Goal: Entertainment & Leisure: Consume media (video, audio)

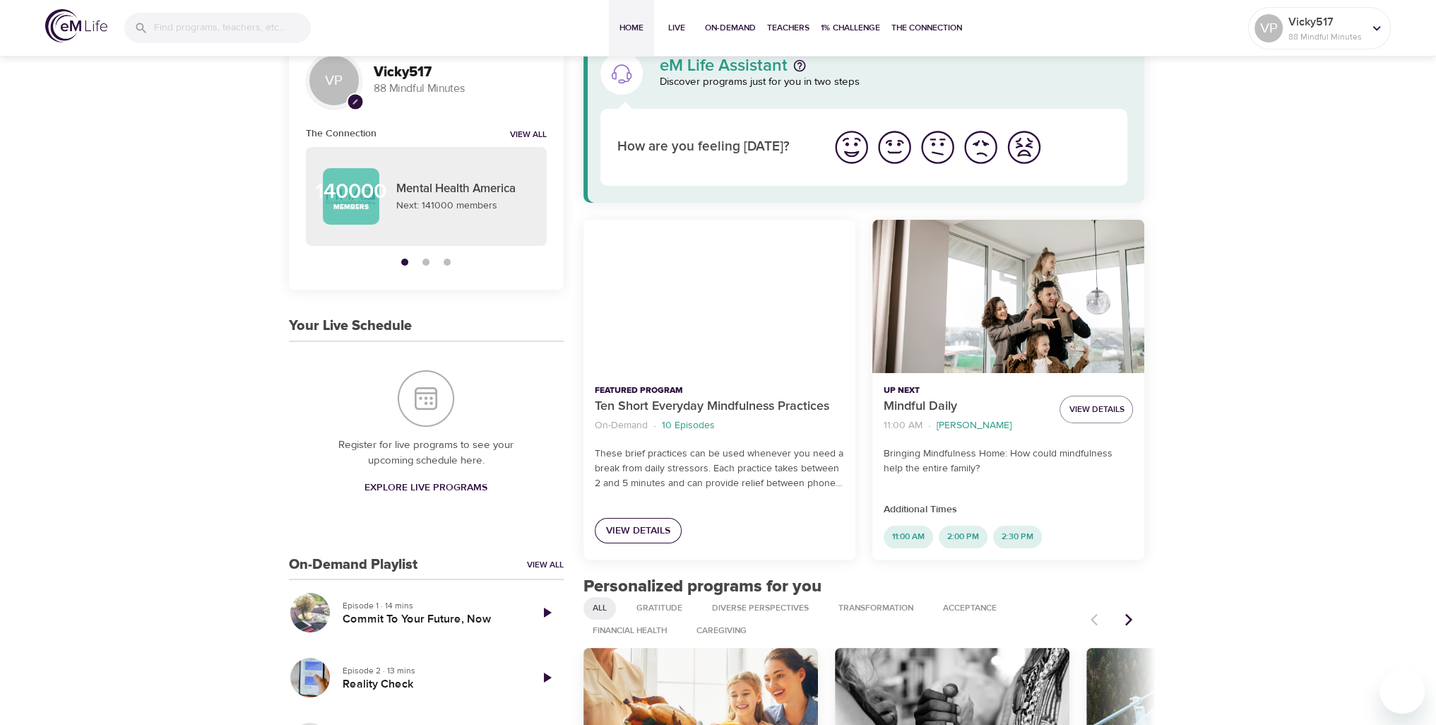
scroll to position [71, 0]
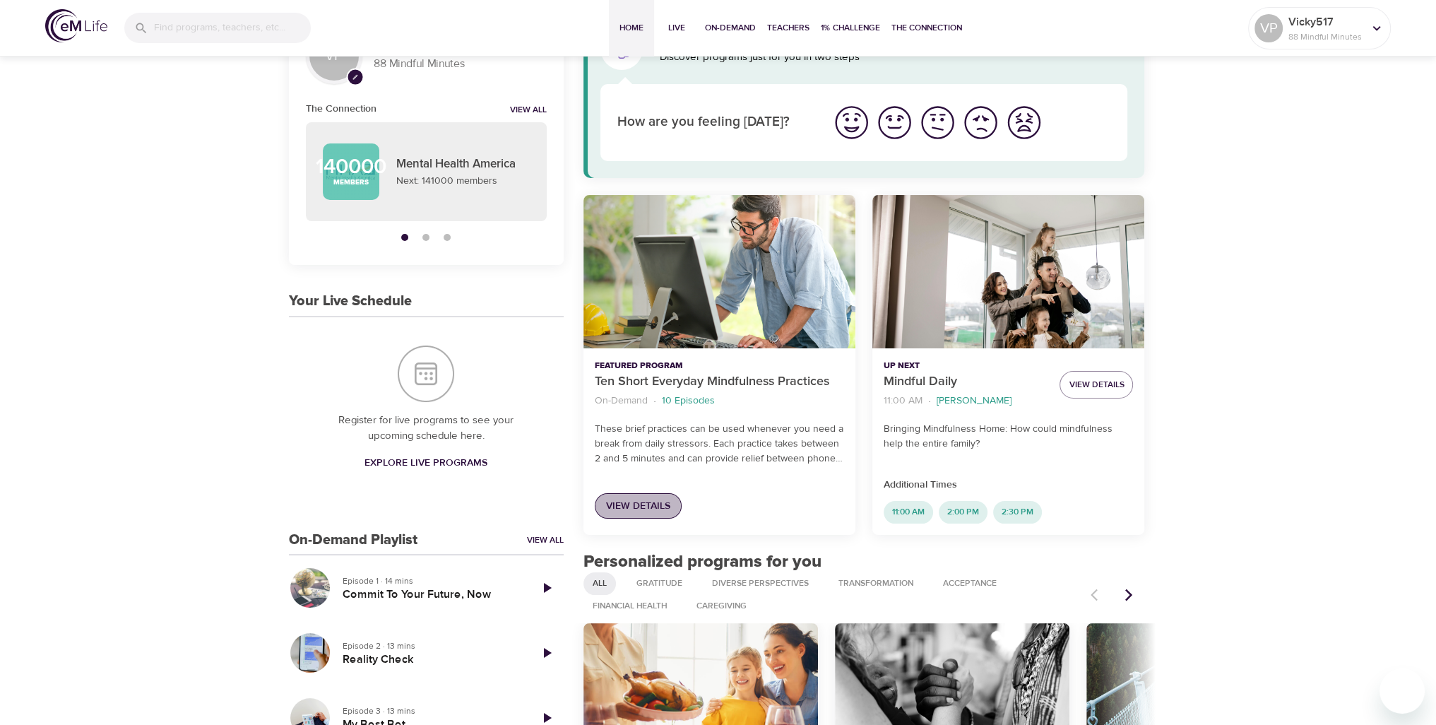
click at [642, 511] on span "View Details" at bounding box center [638, 506] width 64 height 18
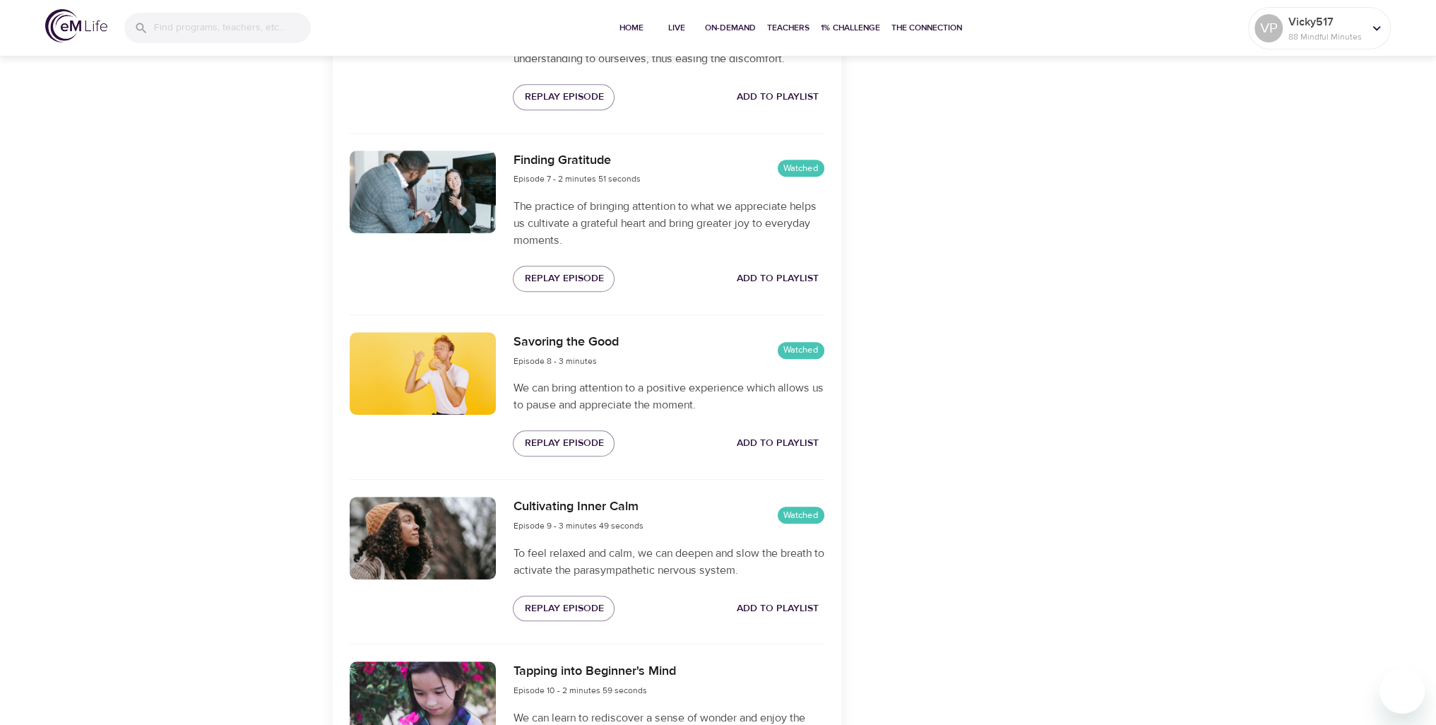
scroll to position [1680, 0]
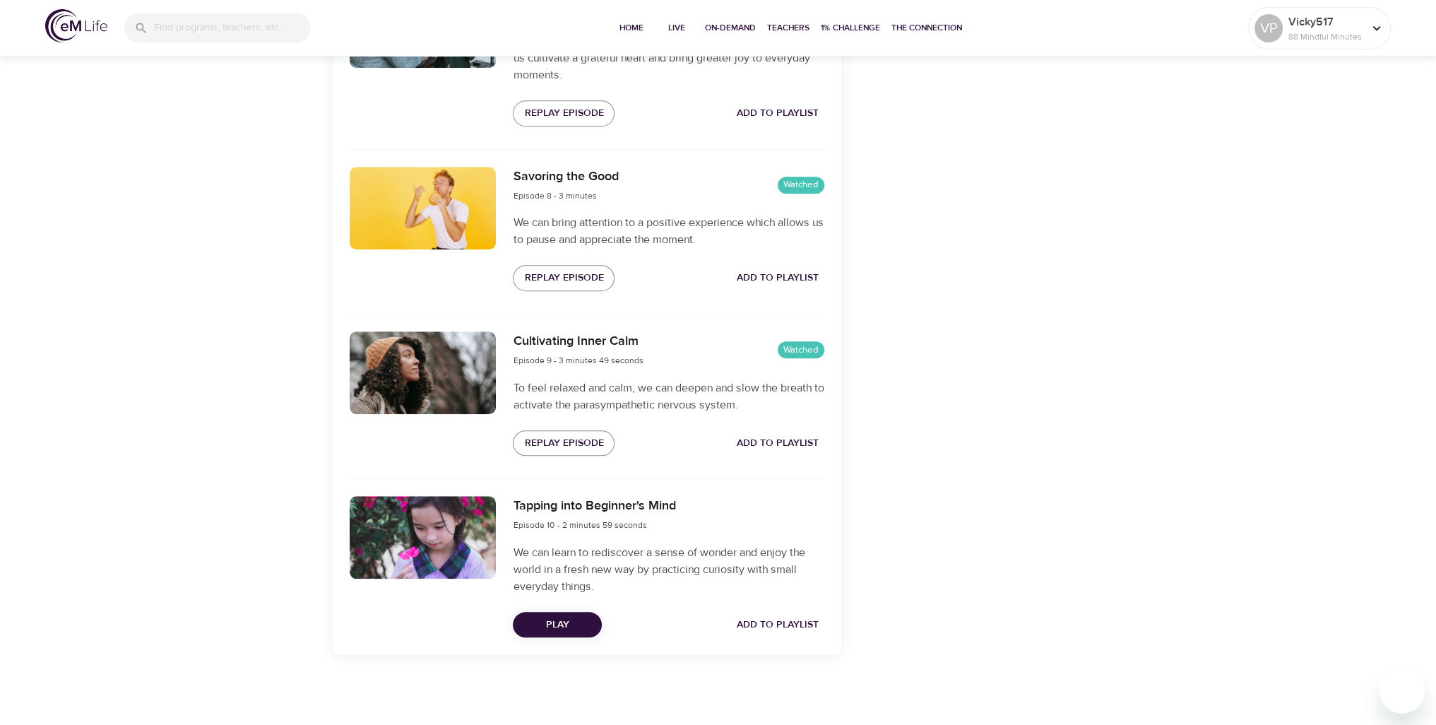
click at [558, 626] on span "Play" at bounding box center [557, 625] width 66 height 18
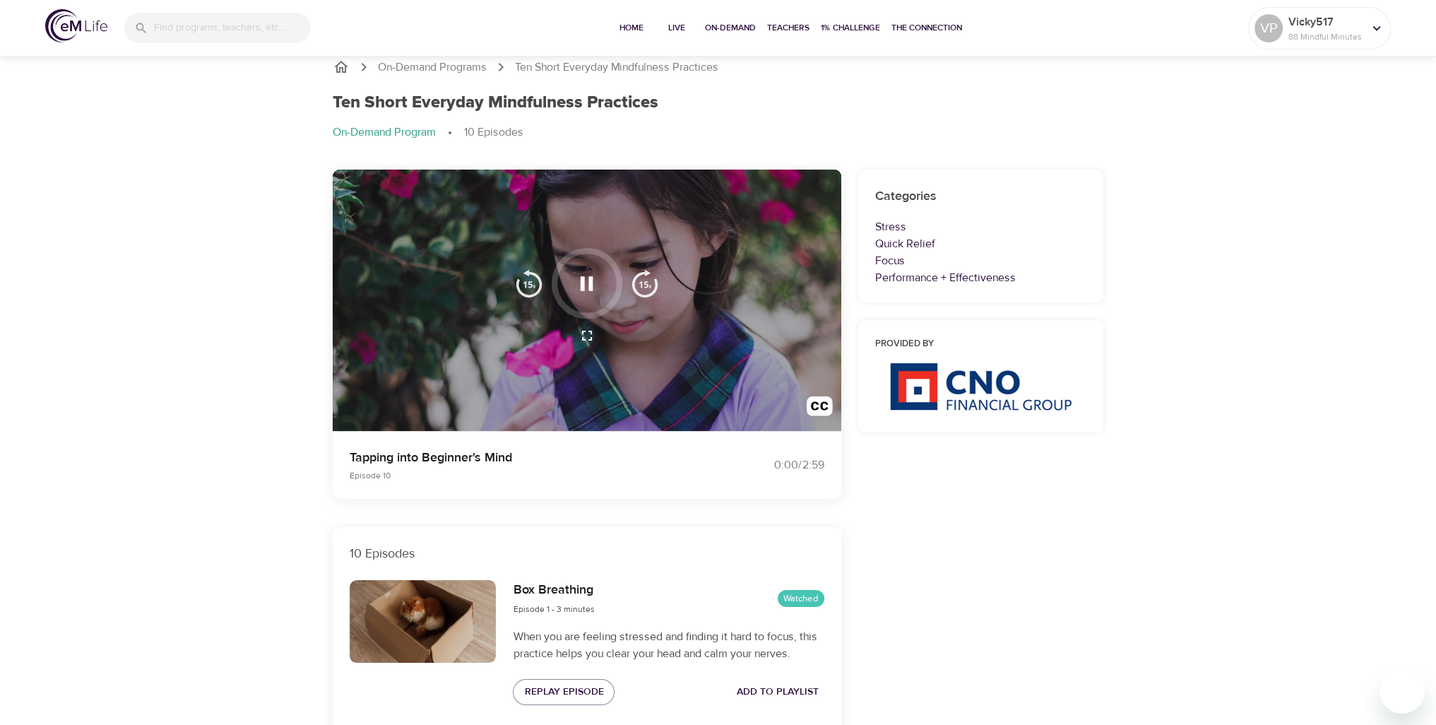
scroll to position [0, 0]
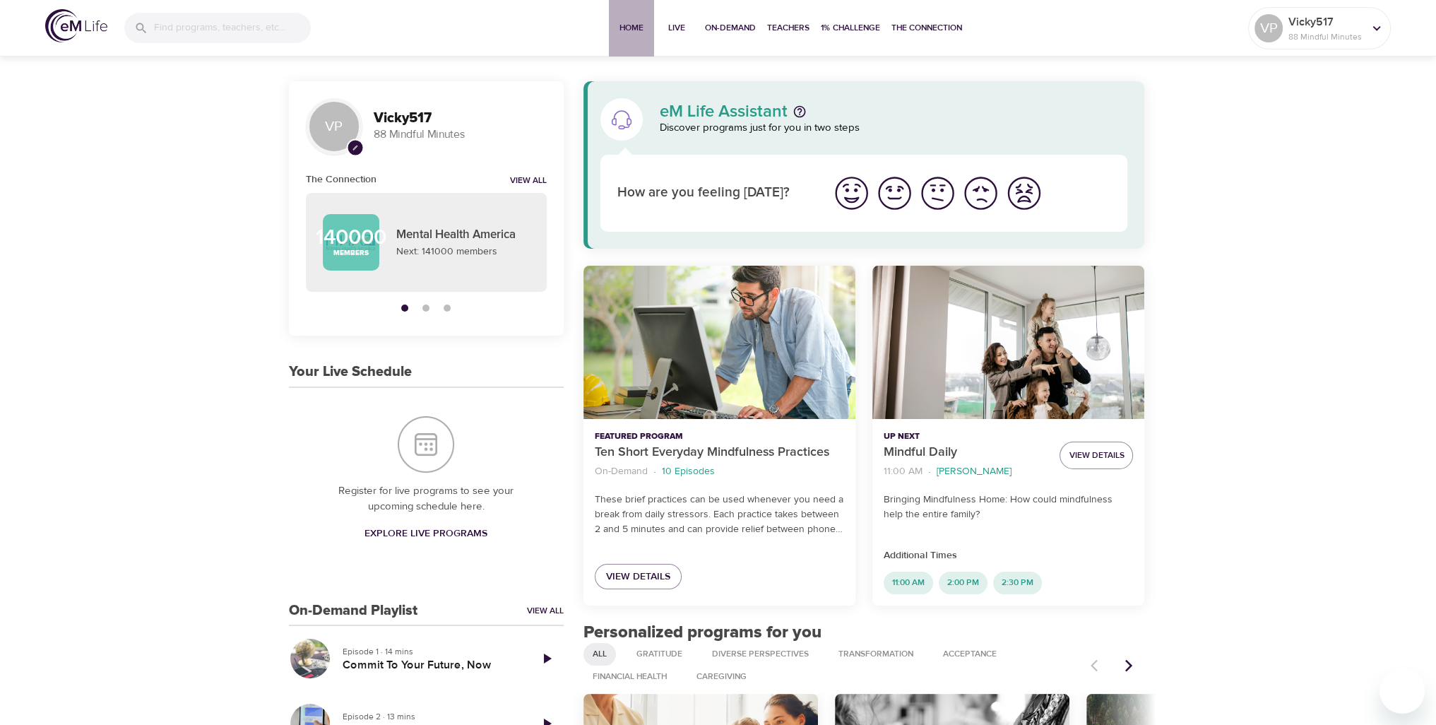
click at [629, 28] on span "Home" at bounding box center [632, 27] width 34 height 15
click at [426, 302] on button "button" at bounding box center [425, 307] width 21 height 21
click at [441, 308] on button "button" at bounding box center [447, 307] width 21 height 21
click at [527, 177] on link "View All" at bounding box center [528, 181] width 37 height 12
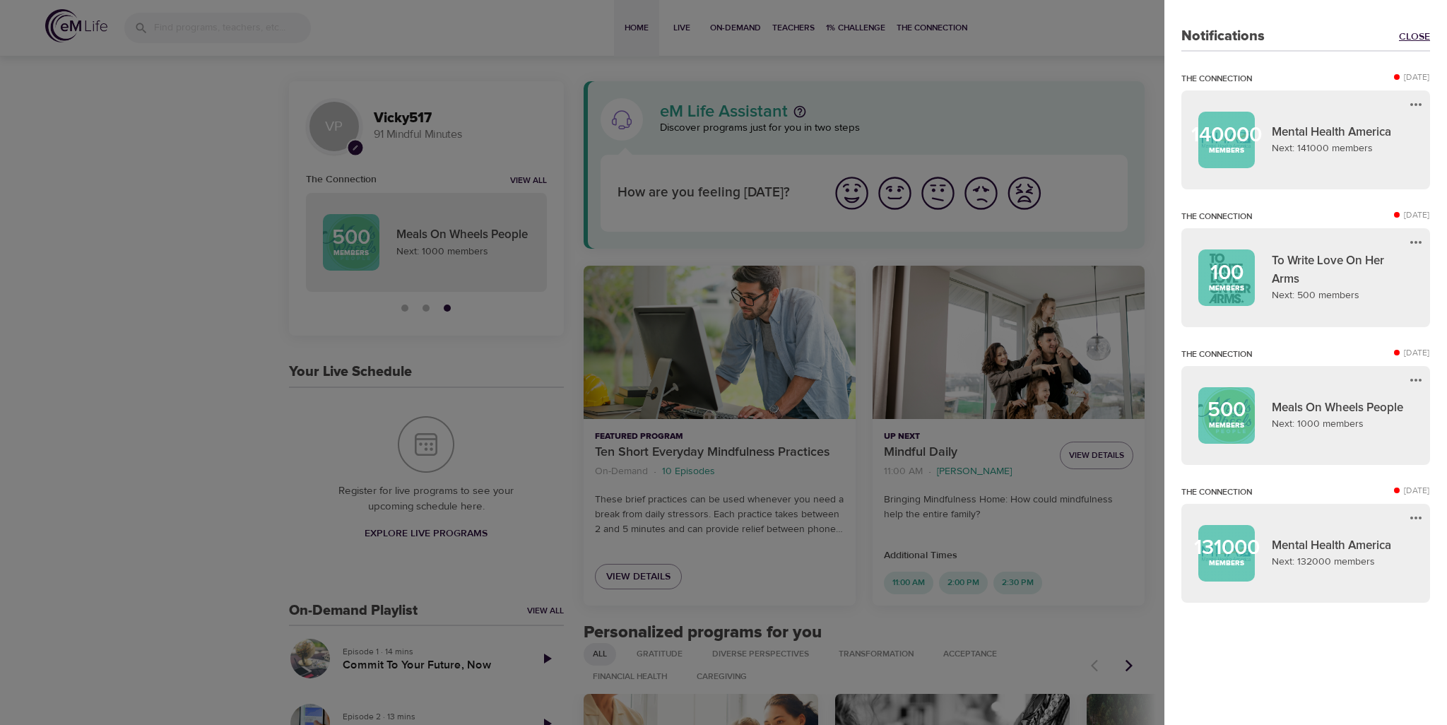
click at [1408, 32] on link "Close" at bounding box center [1414, 37] width 31 height 14
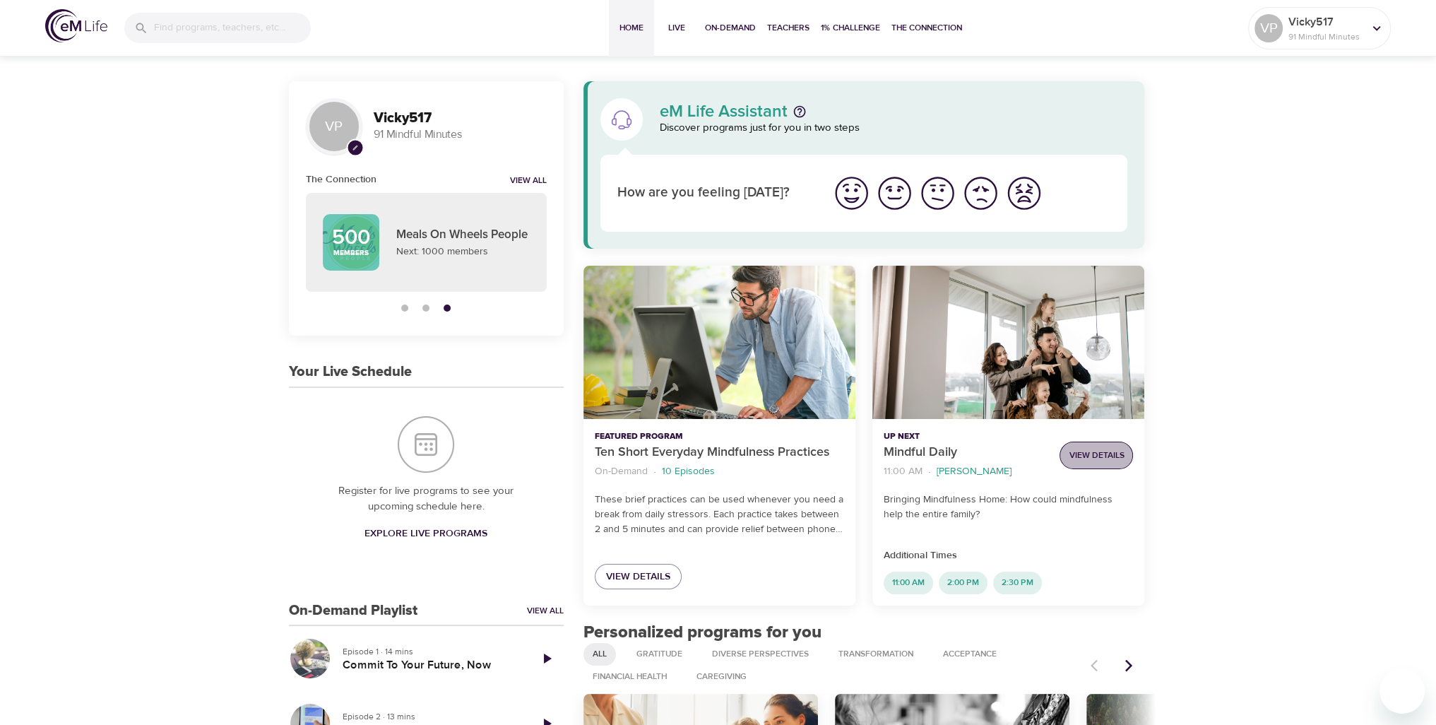
click at [1095, 448] on span "View Details" at bounding box center [1096, 455] width 55 height 15
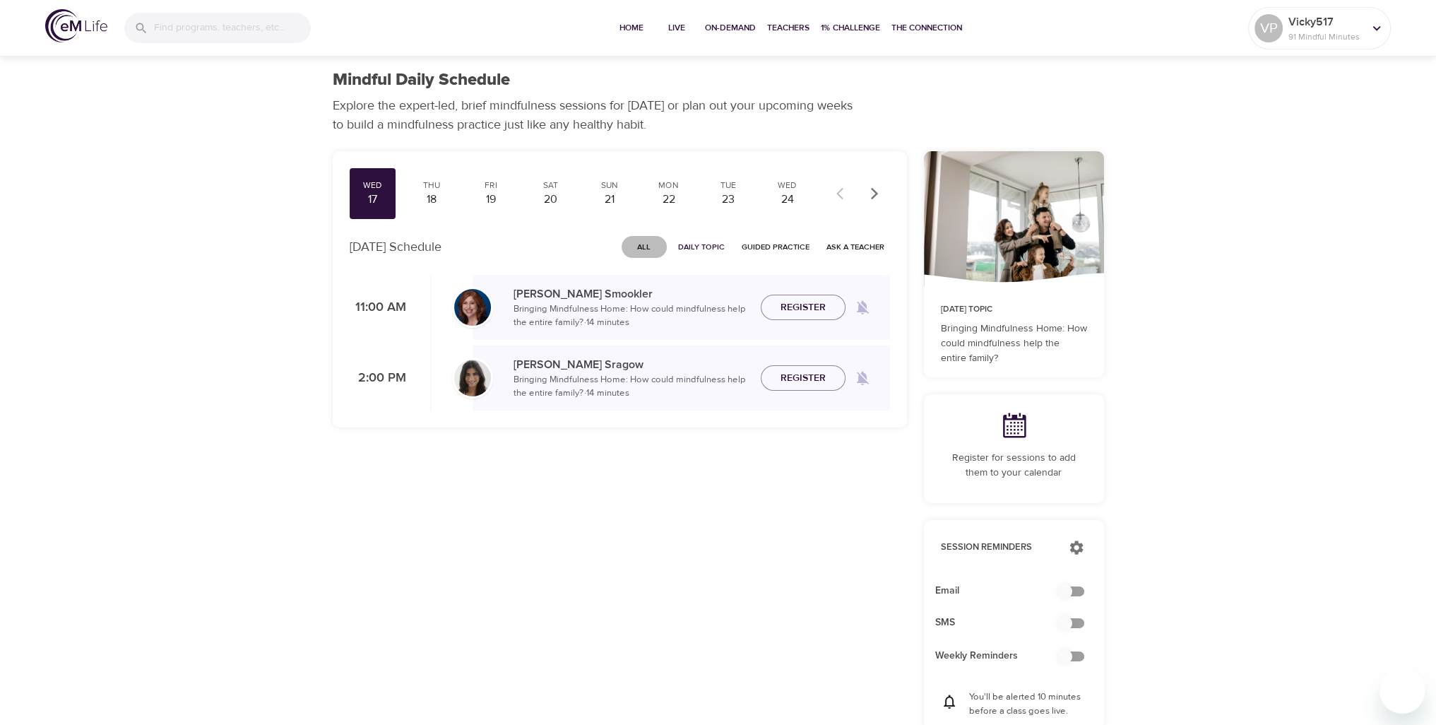
click at [653, 249] on span "All" at bounding box center [644, 246] width 34 height 13
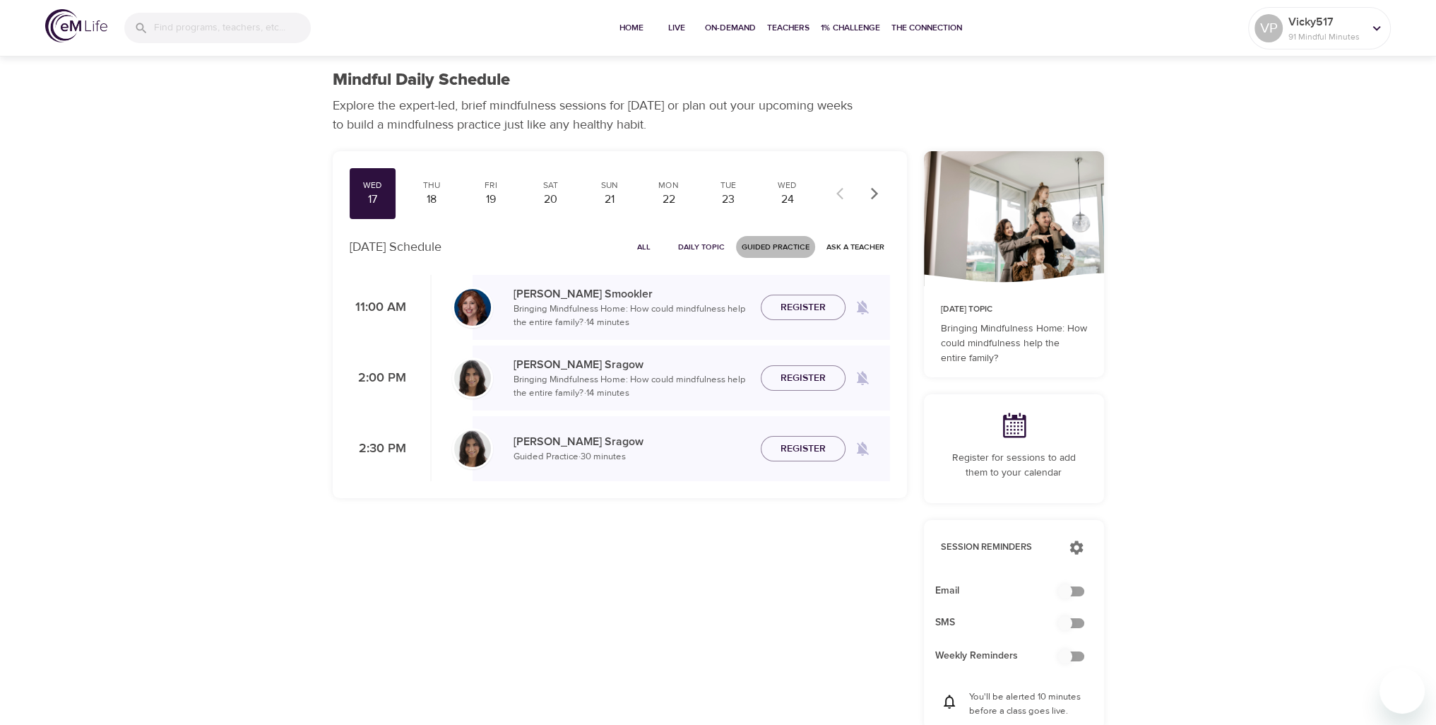
click at [762, 246] on span "Guided Practice" at bounding box center [776, 246] width 68 height 13
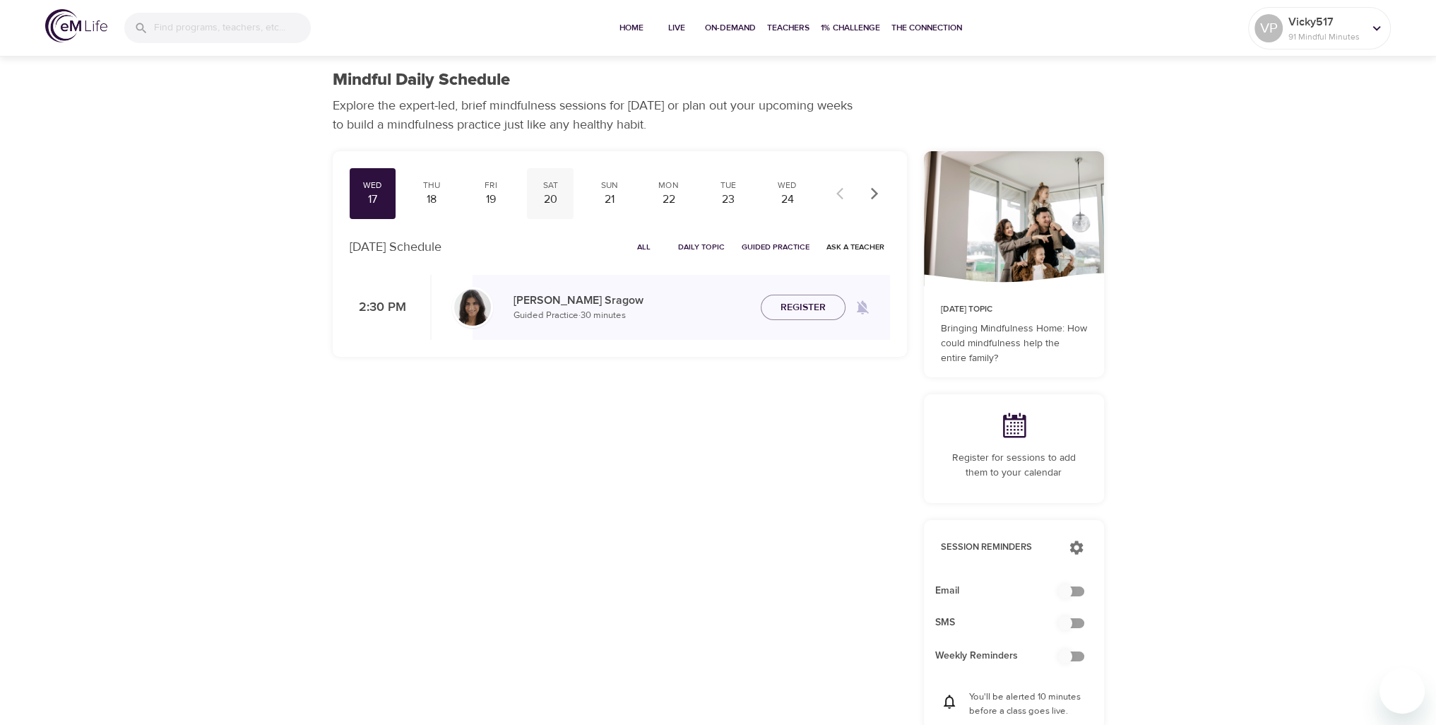
click at [552, 197] on div "20" at bounding box center [550, 199] width 35 height 16
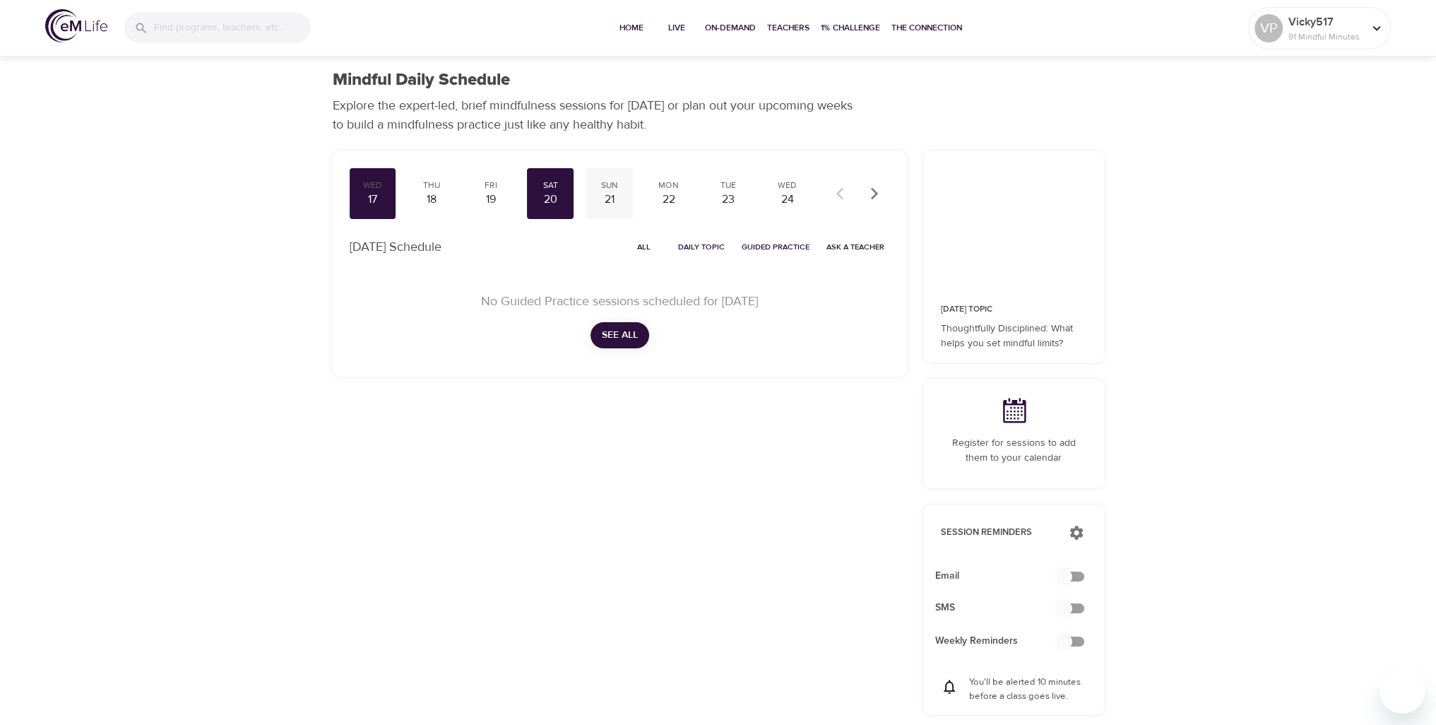
click at [598, 196] on div "21" at bounding box center [609, 199] width 35 height 16
click at [485, 200] on div "19" at bounding box center [490, 199] width 35 height 16
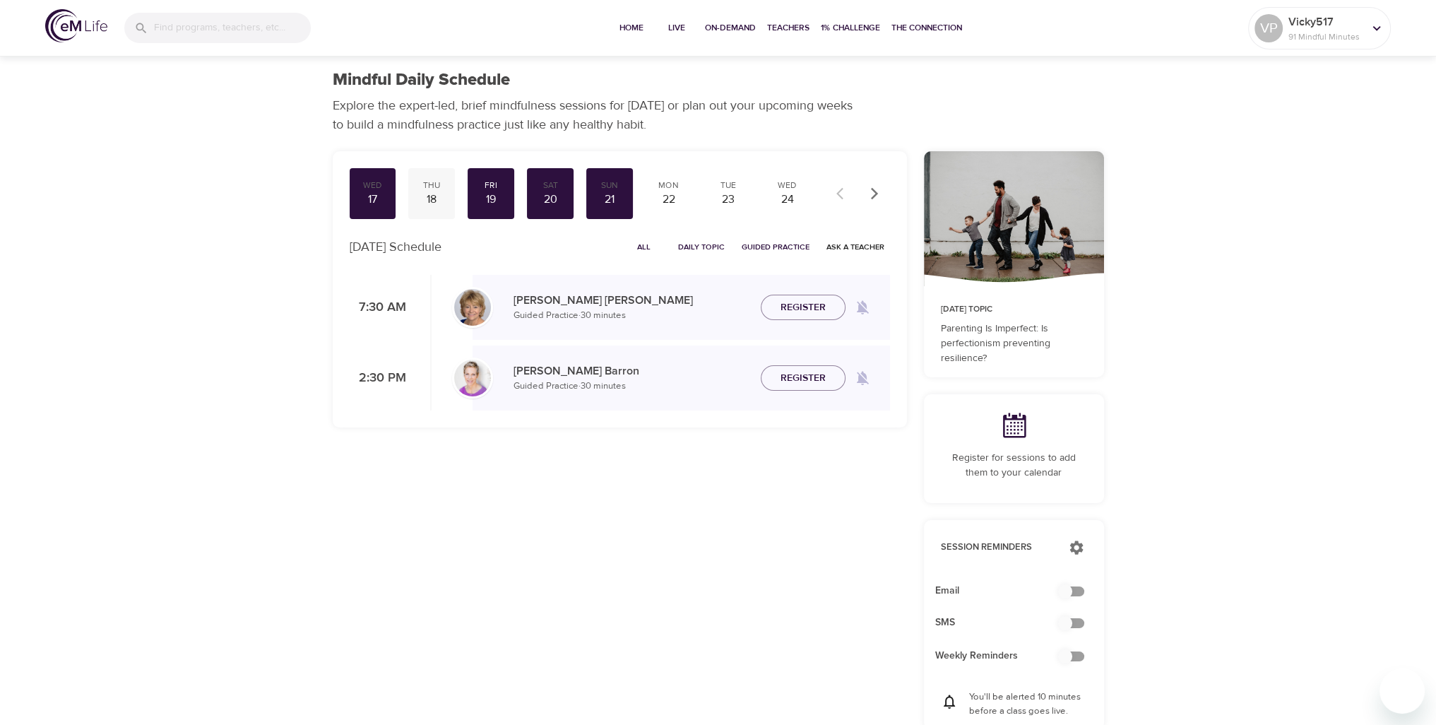
click at [429, 198] on div "18" at bounding box center [431, 199] width 35 height 16
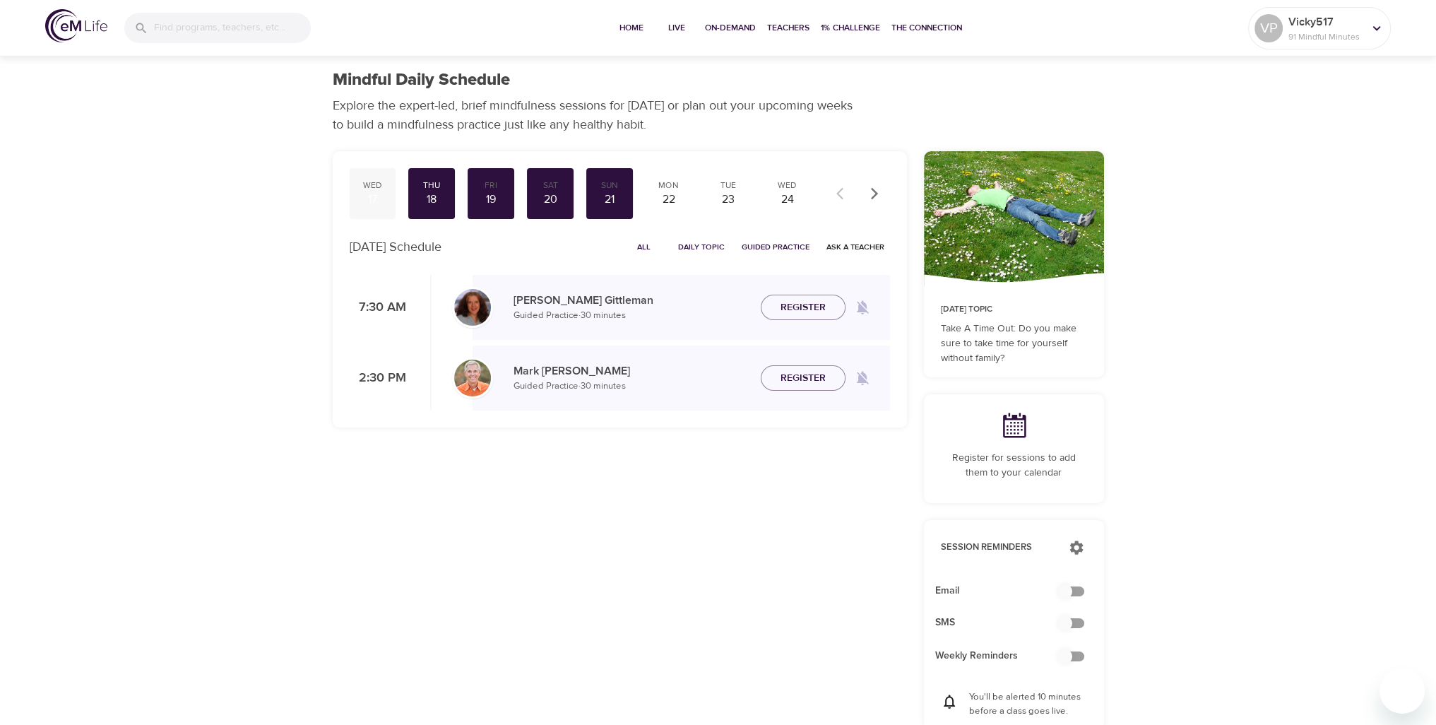
click at [369, 201] on div "17" at bounding box center [372, 199] width 35 height 16
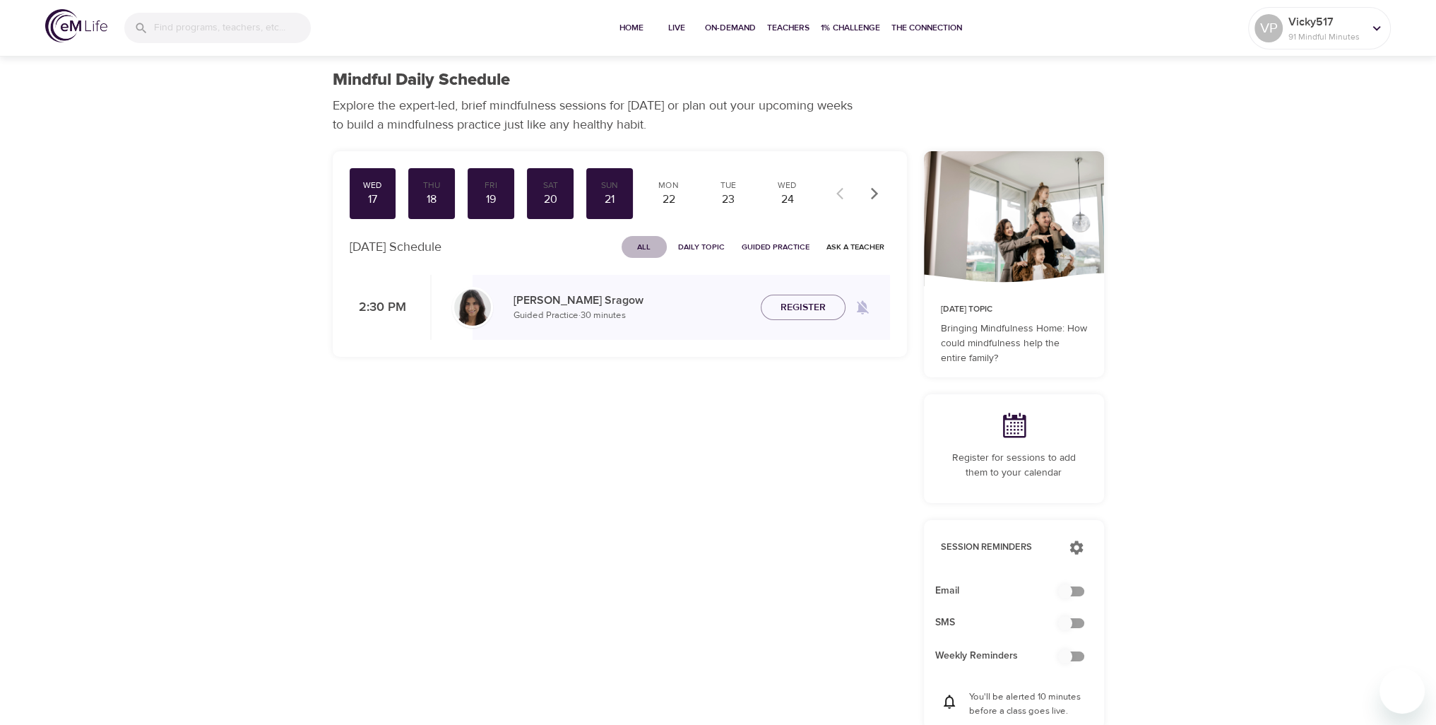
click at [653, 247] on span "All" at bounding box center [644, 246] width 34 height 13
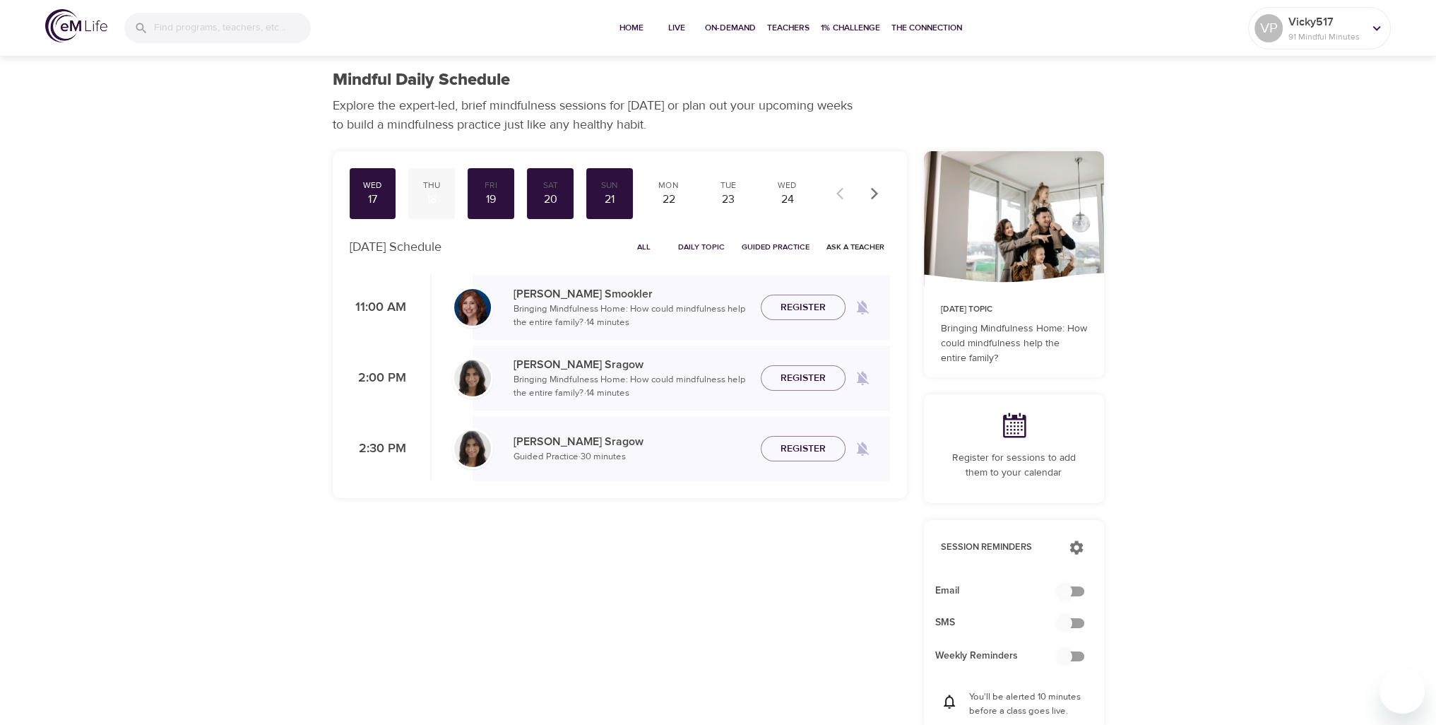
click at [434, 198] on div "18" at bounding box center [431, 199] width 35 height 16
